Goal: Task Accomplishment & Management: Use online tool/utility

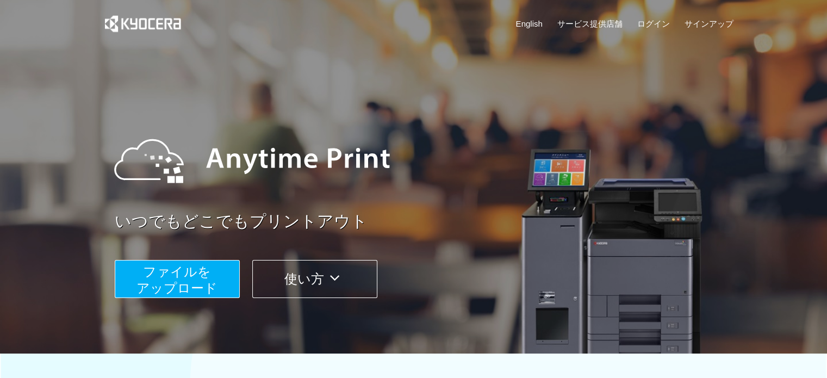
click at [191, 275] on span "ファイルを ​​アップロード" at bounding box center [176, 279] width 81 height 31
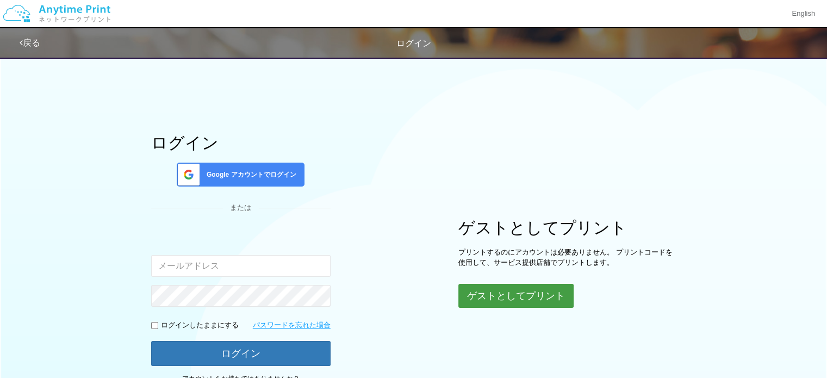
click at [509, 294] on button "ゲストとしてプリント" at bounding box center [515, 296] width 115 height 24
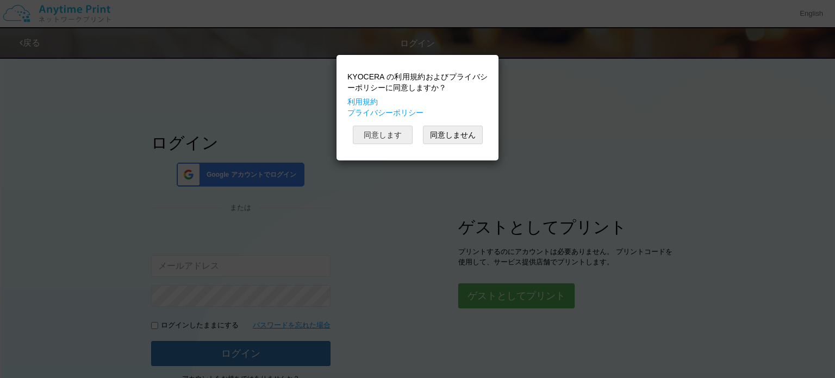
click at [392, 135] on button "同意します" at bounding box center [383, 135] width 60 height 18
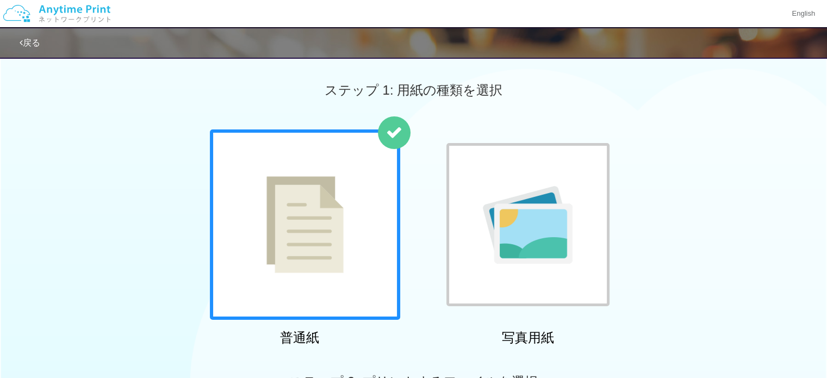
click at [350, 202] on div at bounding box center [305, 224] width 190 height 190
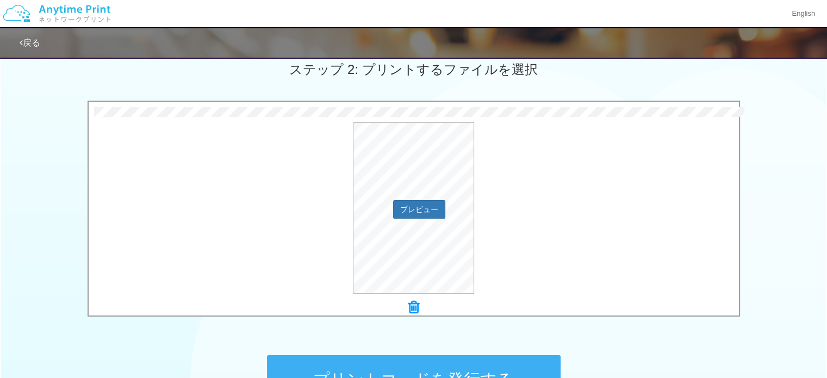
scroll to position [283, 0]
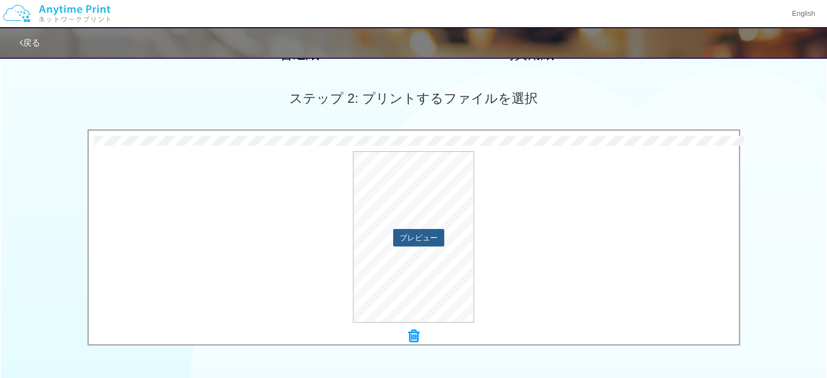
click at [418, 236] on button "プレビュー" at bounding box center [418, 237] width 51 height 17
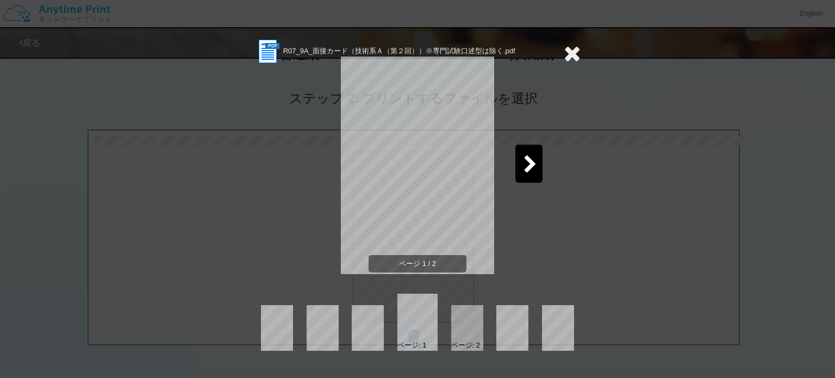
click at [529, 164] on icon at bounding box center [531, 165] width 14 height 19
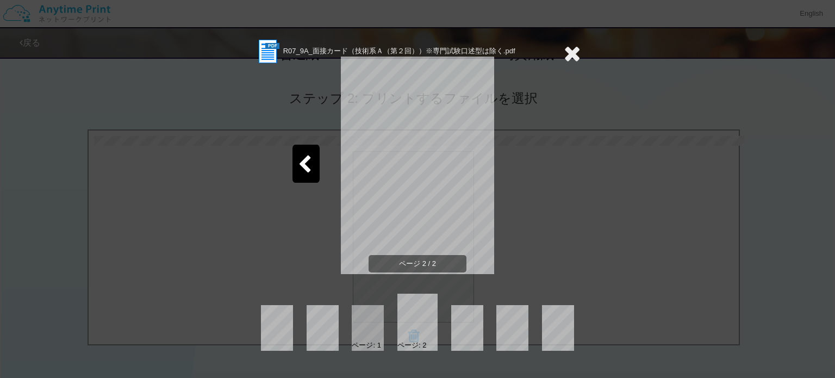
click at [570, 51] on icon at bounding box center [572, 53] width 17 height 22
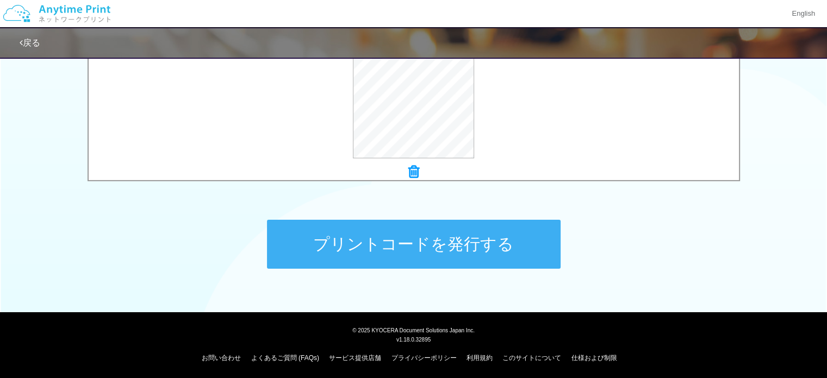
scroll to position [449, 0]
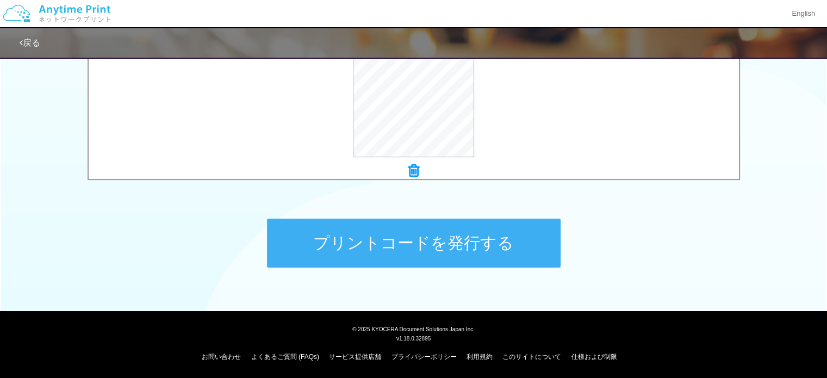
click at [532, 235] on button "プリントコードを発行する" at bounding box center [414, 243] width 294 height 49
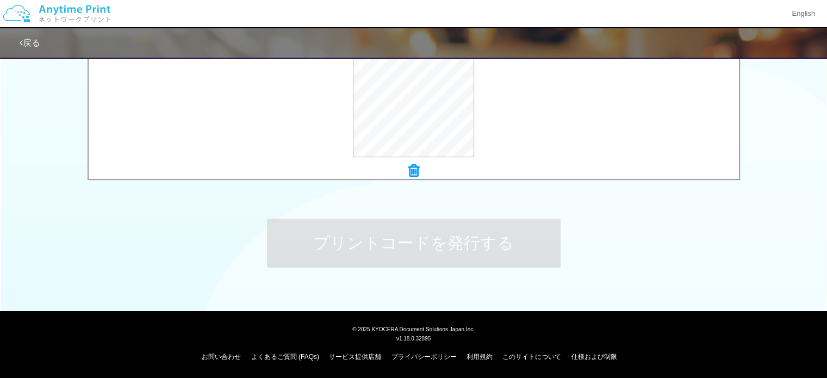
scroll to position [0, 0]
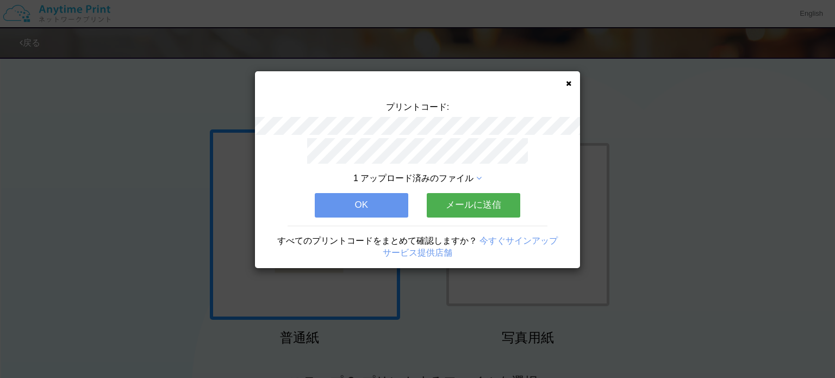
click at [451, 207] on button "メールに送信" at bounding box center [474, 205] width 94 height 24
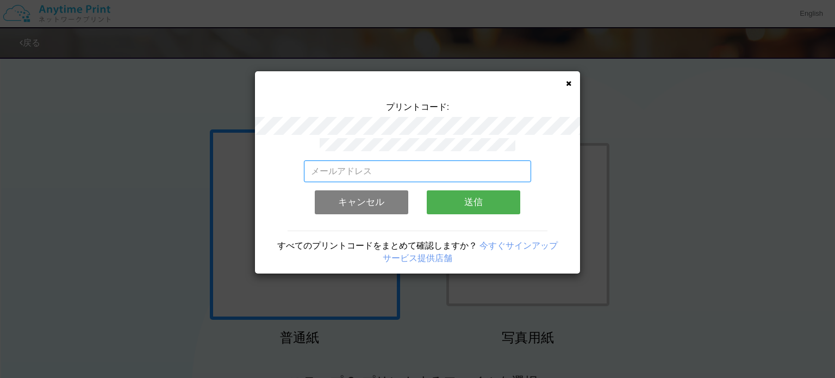
click at [438, 165] on input "email" at bounding box center [418, 171] width 228 height 22
type input "[EMAIL_ADDRESS][DOMAIN_NAME]"
click at [455, 201] on button "送信" at bounding box center [474, 202] width 94 height 24
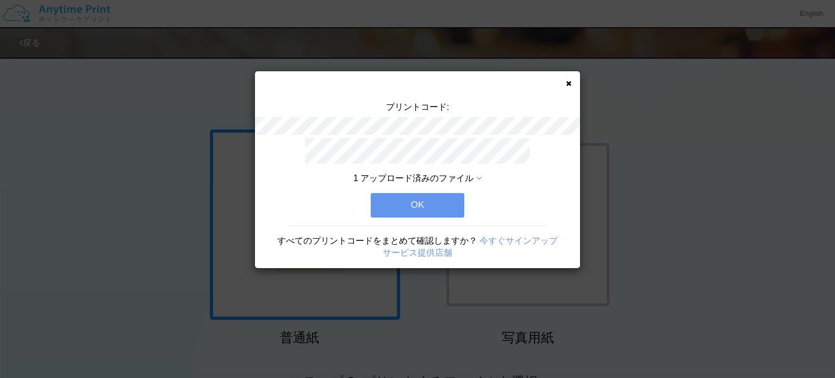
click at [423, 202] on button "OK" at bounding box center [418, 205] width 94 height 24
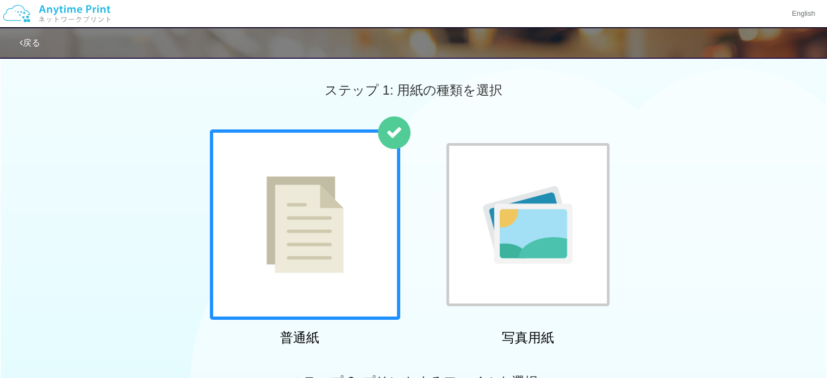
click at [372, 197] on div at bounding box center [305, 224] width 190 height 190
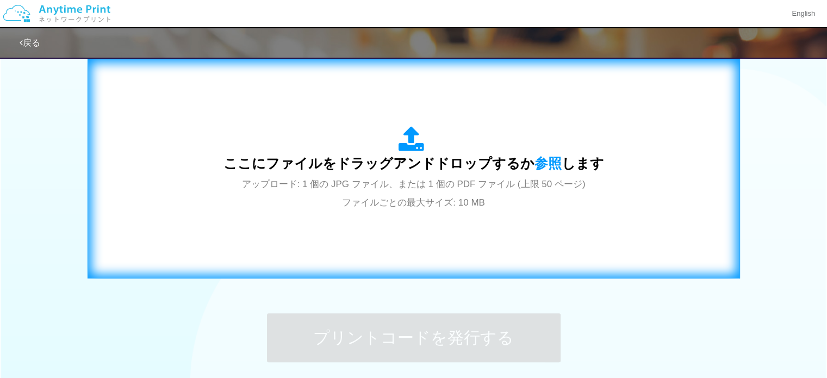
scroll to position [381, 0]
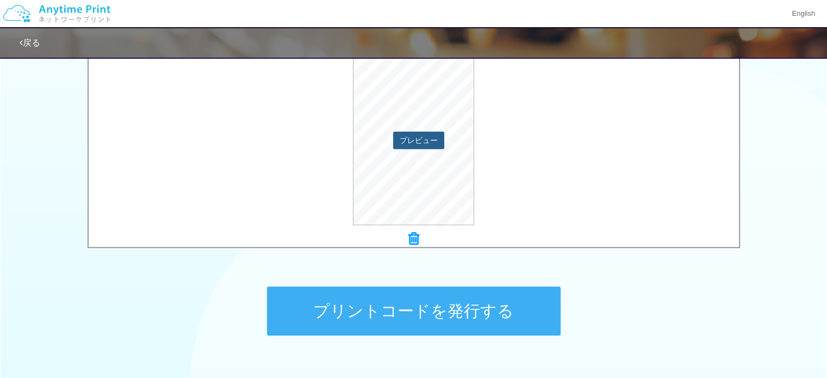
click at [426, 142] on button "プレビュー" at bounding box center [418, 140] width 51 height 17
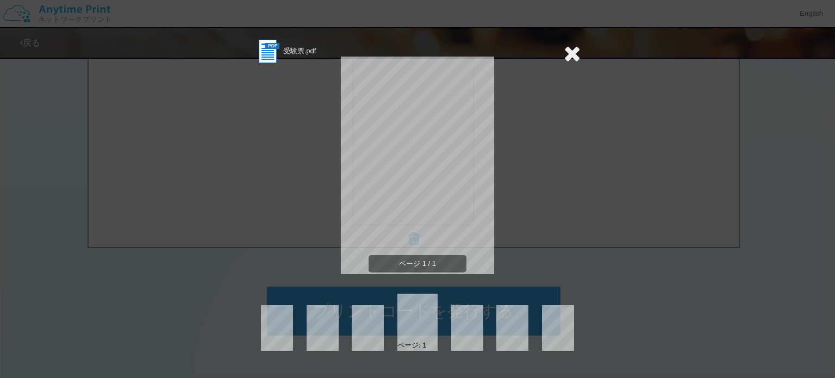
click at [572, 51] on icon at bounding box center [572, 53] width 17 height 22
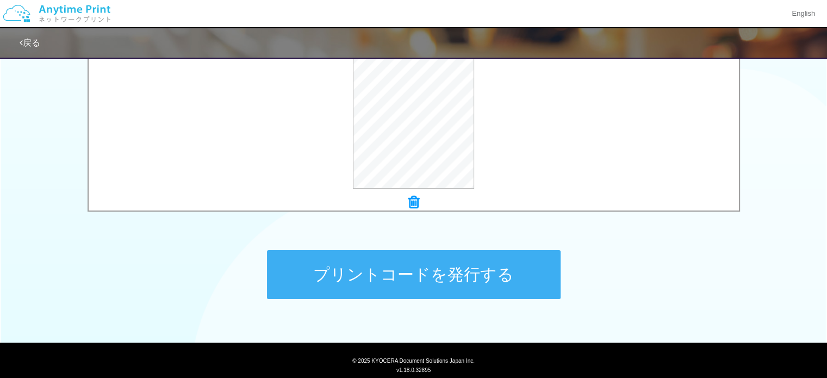
scroll to position [449, 0]
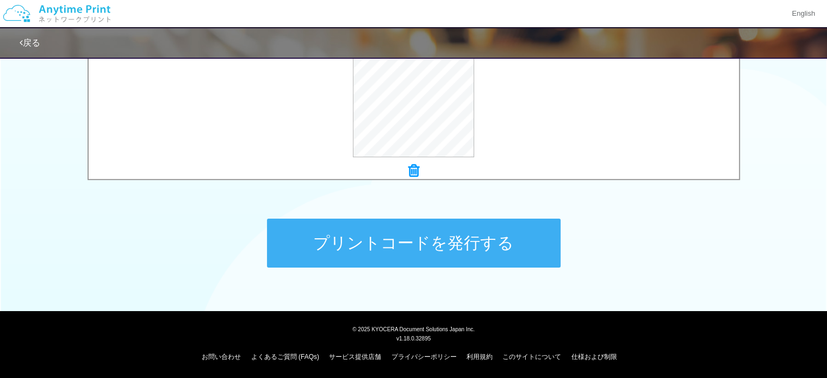
click at [514, 253] on button "プリントコードを発行する" at bounding box center [414, 243] width 294 height 49
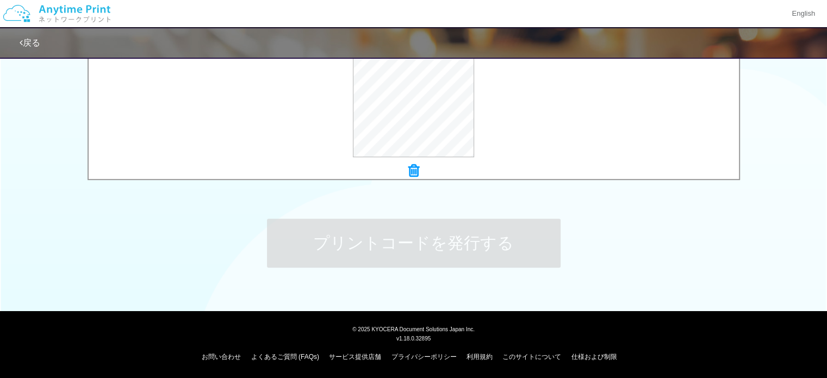
scroll to position [0, 0]
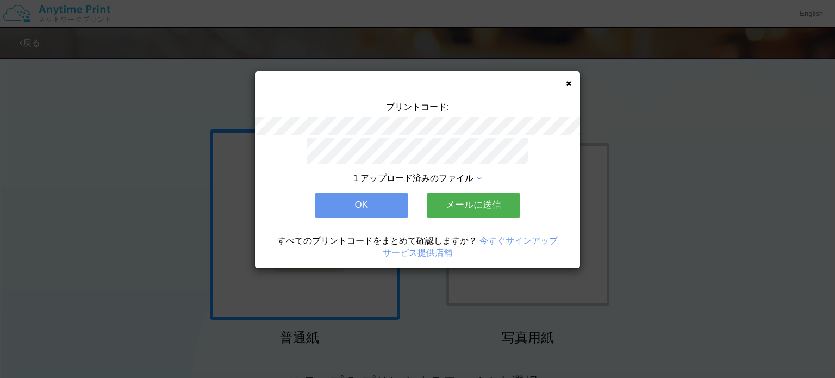
click at [446, 203] on button "メールに送信" at bounding box center [474, 205] width 94 height 24
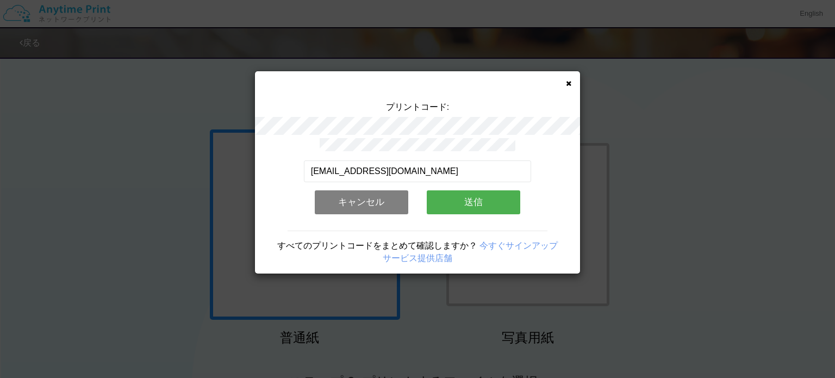
click at [456, 200] on button "送信" at bounding box center [474, 202] width 94 height 24
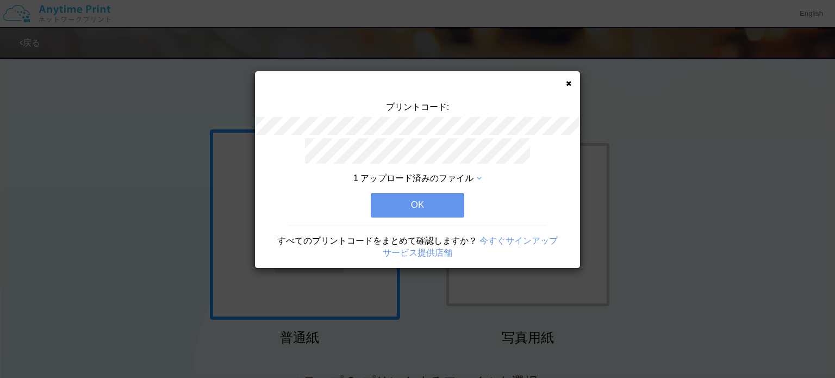
click at [438, 201] on button "OK" at bounding box center [418, 205] width 94 height 24
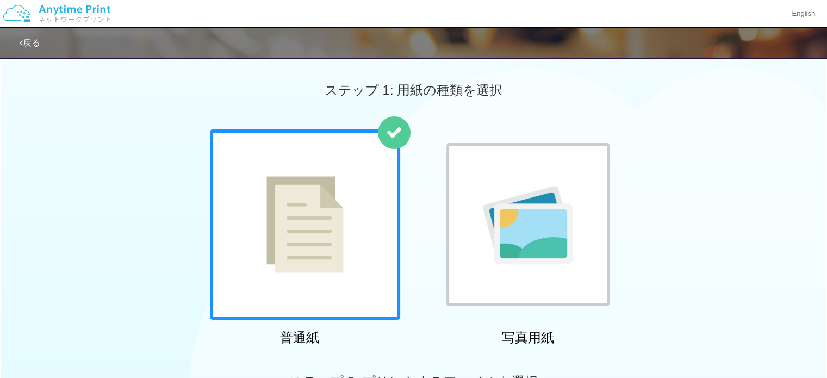
click at [500, 186] on img at bounding box center [528, 225] width 90 height 78
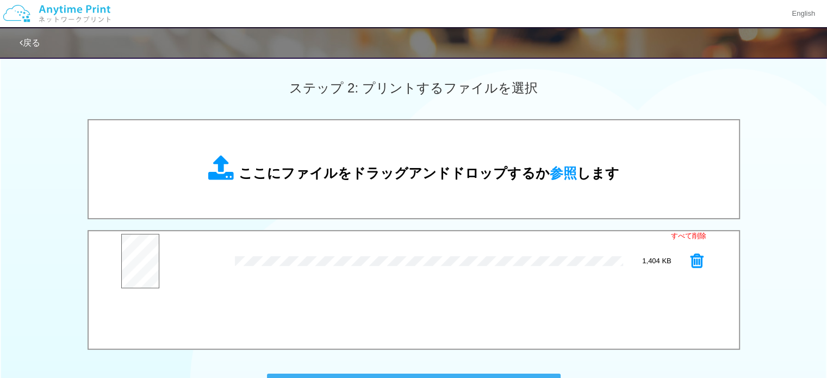
scroll to position [326, 0]
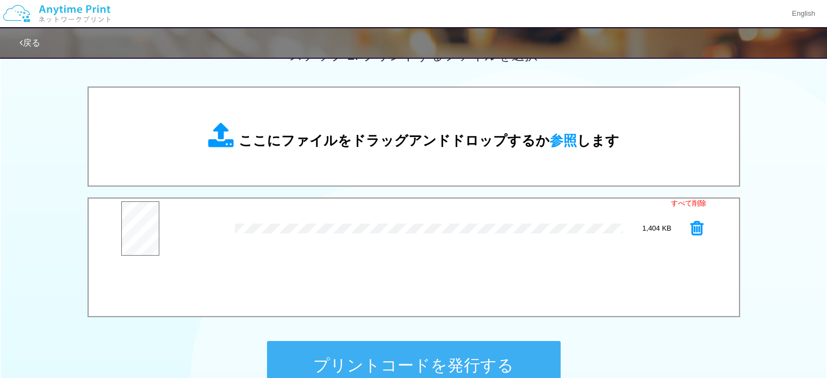
click at [476, 363] on button "プリントコードを発行する" at bounding box center [414, 365] width 294 height 49
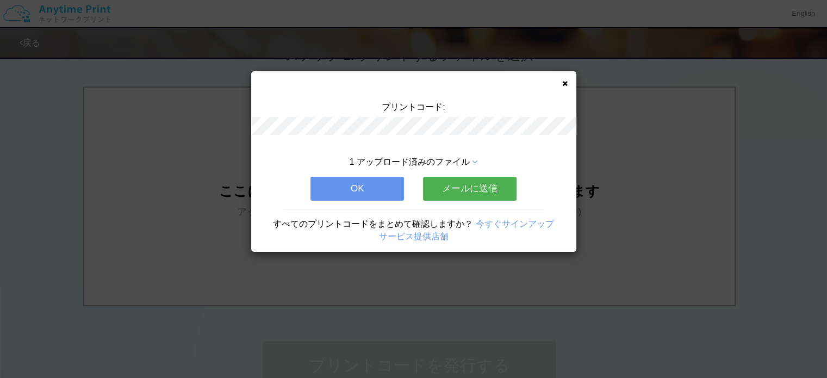
scroll to position [0, 0]
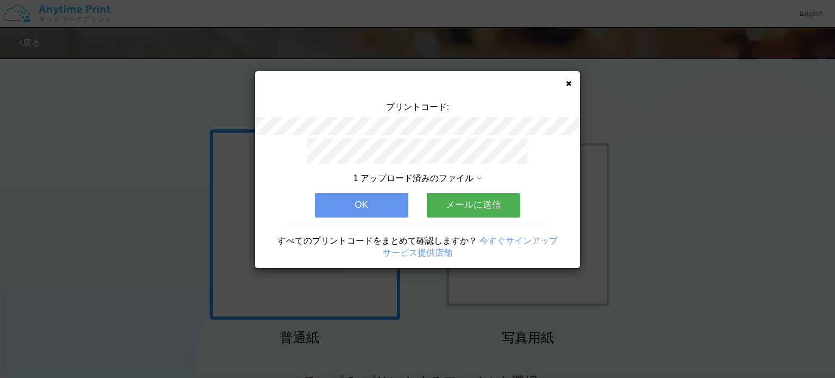
click at [470, 198] on button "メールに送信" at bounding box center [474, 205] width 94 height 24
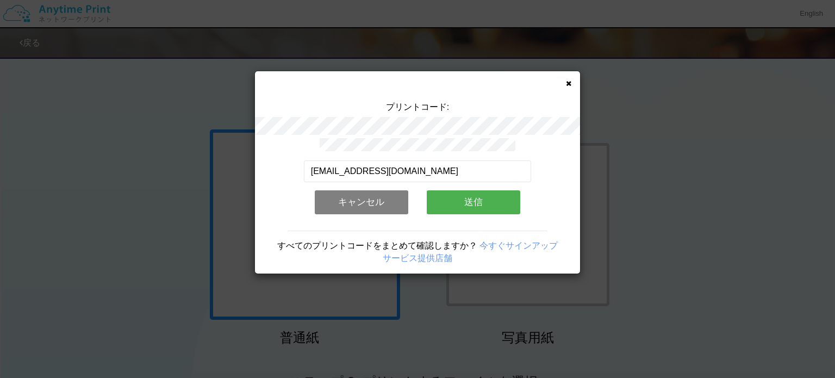
click at [458, 200] on button "送信" at bounding box center [474, 202] width 94 height 24
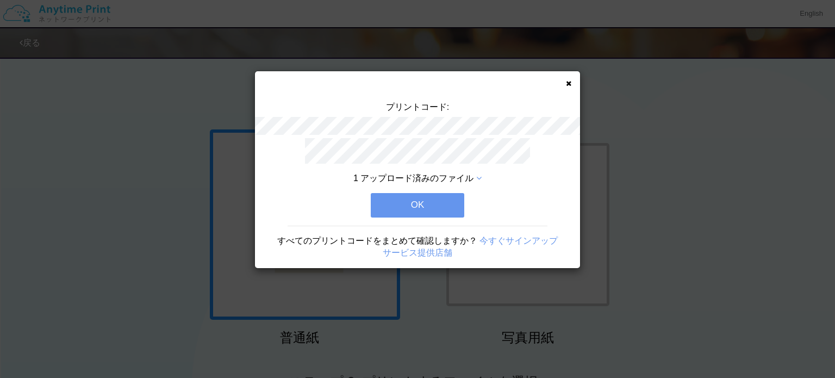
click at [450, 198] on button "OK" at bounding box center [418, 205] width 94 height 24
